Goal: Task Accomplishment & Management: Use online tool/utility

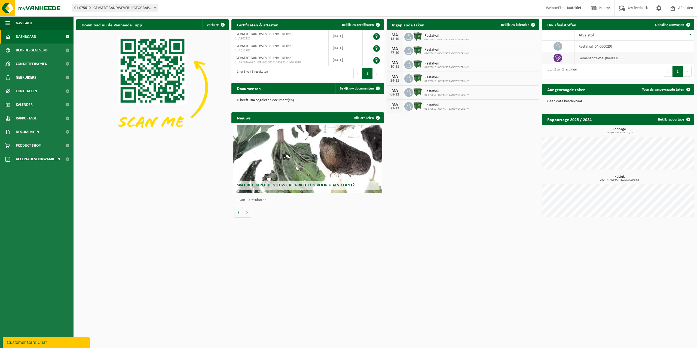
click at [606, 59] on td "gemengd textiel (04-000186)" at bounding box center [635, 58] width 120 height 12
click at [687, 26] on span at bounding box center [688, 24] width 11 height 11
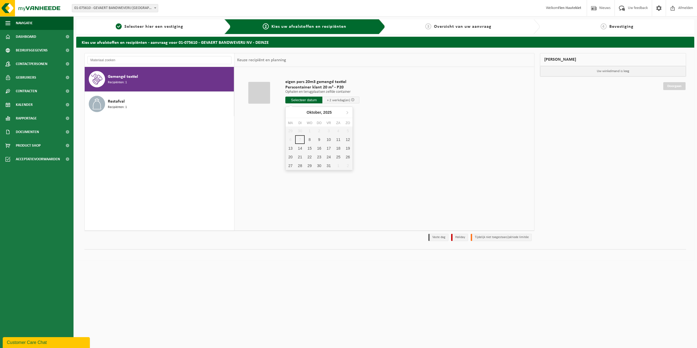
click at [307, 100] on input "text" at bounding box center [304, 100] width 37 height 7
click at [308, 101] on input "text" at bounding box center [304, 100] width 37 height 7
click at [313, 139] on div "8" at bounding box center [310, 139] width 10 height 9
type input "Van 2025-10-08"
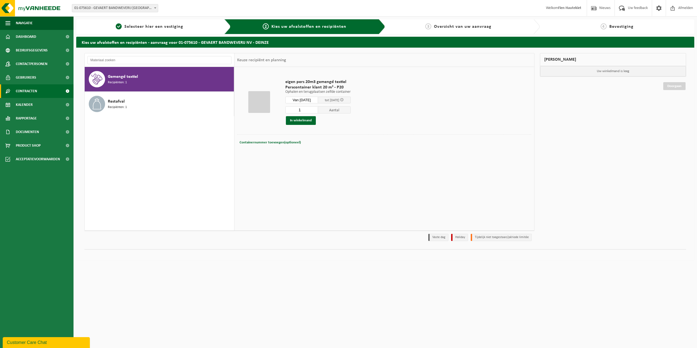
click at [30, 98] on span "Contracten" at bounding box center [26, 91] width 21 height 14
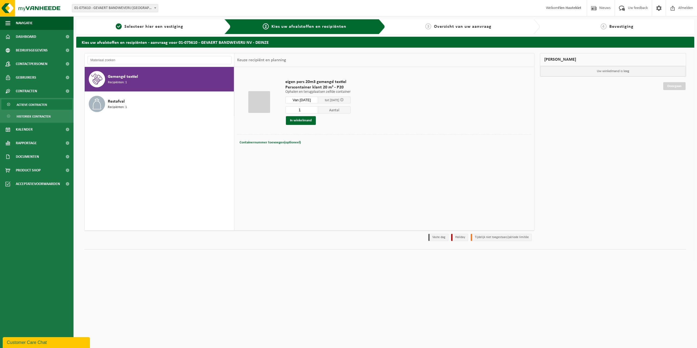
click at [30, 100] on span "Actieve contracten" at bounding box center [32, 105] width 31 height 10
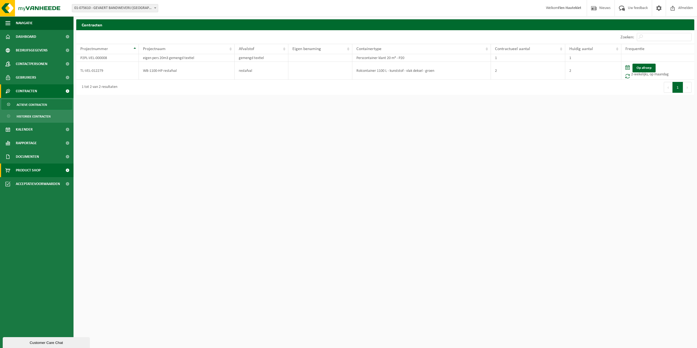
click at [38, 170] on span "Product Shop" at bounding box center [28, 171] width 25 height 14
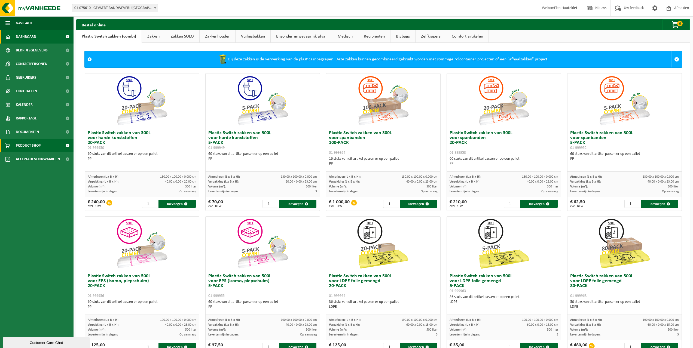
click at [41, 35] on link "Dashboard" at bounding box center [37, 37] width 74 height 14
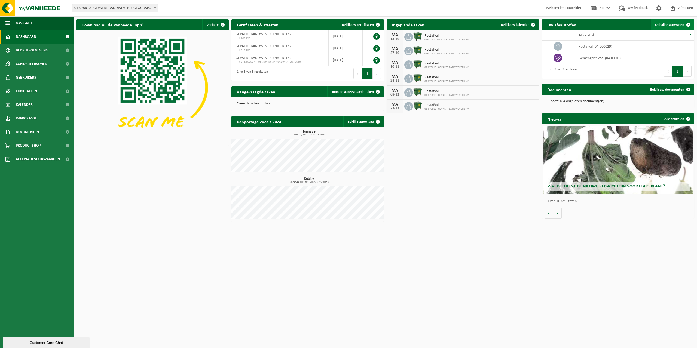
click at [680, 26] on span "Ophaling aanvragen" at bounding box center [670, 25] width 29 height 4
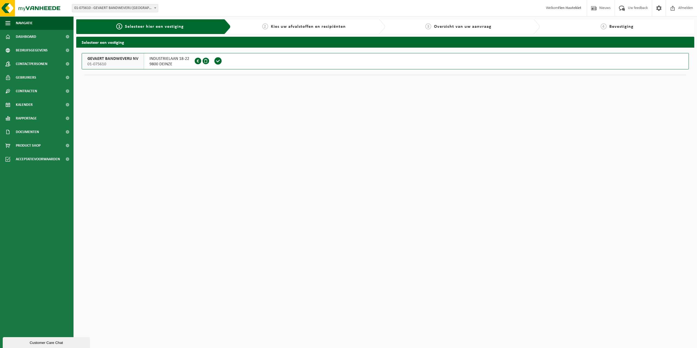
click at [106, 57] on span "GEVAERT BANDWEVERIJ NV" at bounding box center [112, 58] width 51 height 5
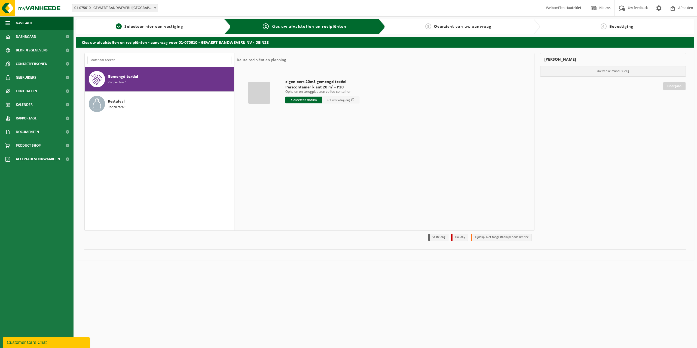
click at [294, 102] on input "text" at bounding box center [304, 100] width 37 height 7
click at [310, 140] on div "8" at bounding box center [310, 139] width 10 height 9
type input "Van 2025-10-08"
click at [304, 125] on div "eigen pers 20m3 gemengd textiel Perscontainer klant 20 m³ - P20 Ophalen en teru…" at bounding box center [318, 102] width 71 height 57
click at [305, 122] on button "In winkelmand" at bounding box center [301, 120] width 30 height 9
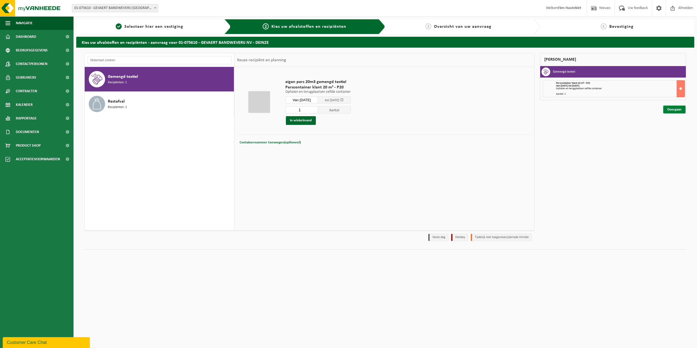
click at [675, 111] on link "Doorgaan" at bounding box center [675, 110] width 22 height 8
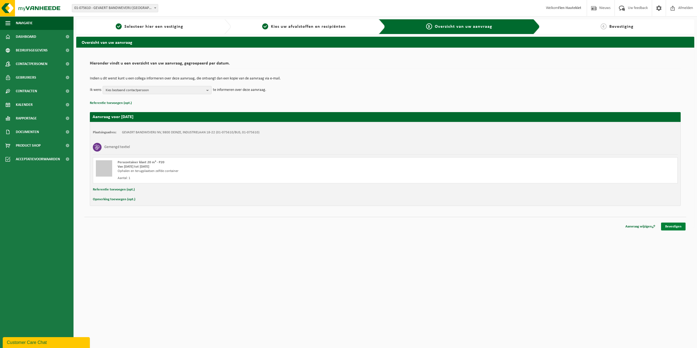
click at [677, 229] on link "Bevestigen" at bounding box center [674, 227] width 25 height 8
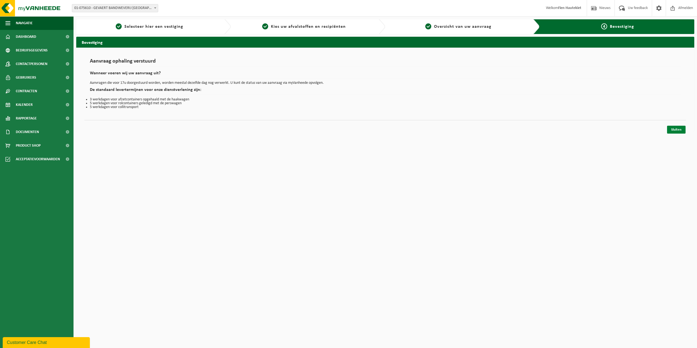
click at [677, 127] on link "Sluiten" at bounding box center [677, 130] width 19 height 8
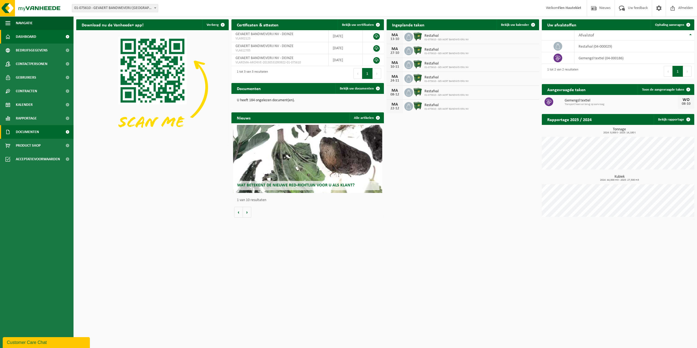
click at [22, 138] on span "Documenten" at bounding box center [27, 132] width 23 height 14
click at [22, 147] on span "Facturen" at bounding box center [24, 146] width 14 height 10
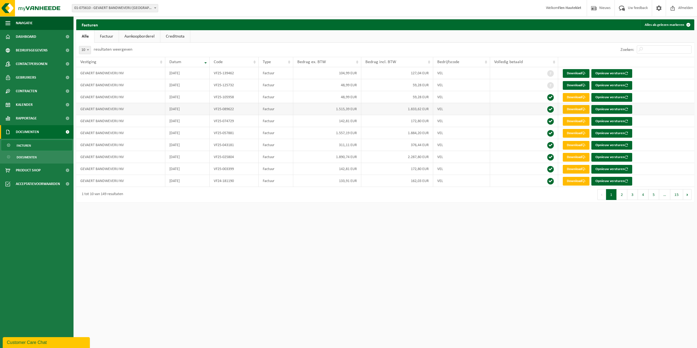
click at [579, 111] on link "Download" at bounding box center [576, 109] width 27 height 9
click at [617, 199] on button "1" at bounding box center [611, 194] width 11 height 11
click at [620, 195] on button "2" at bounding box center [622, 194] width 11 height 11
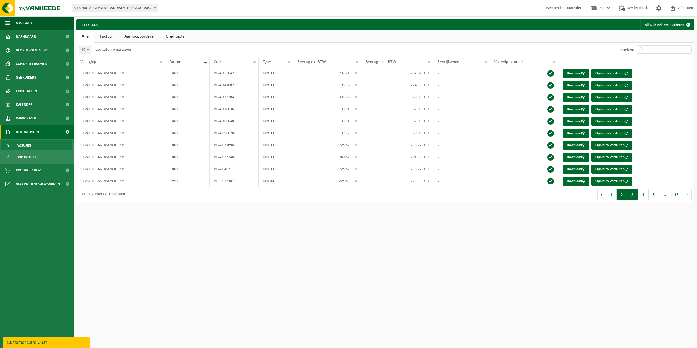
click at [631, 191] on button "3" at bounding box center [633, 194] width 11 height 11
click at [647, 194] on button "4" at bounding box center [643, 194] width 11 height 11
click at [567, 86] on link "Download" at bounding box center [576, 85] width 27 height 9
